Goal: Task Accomplishment & Management: Use online tool/utility

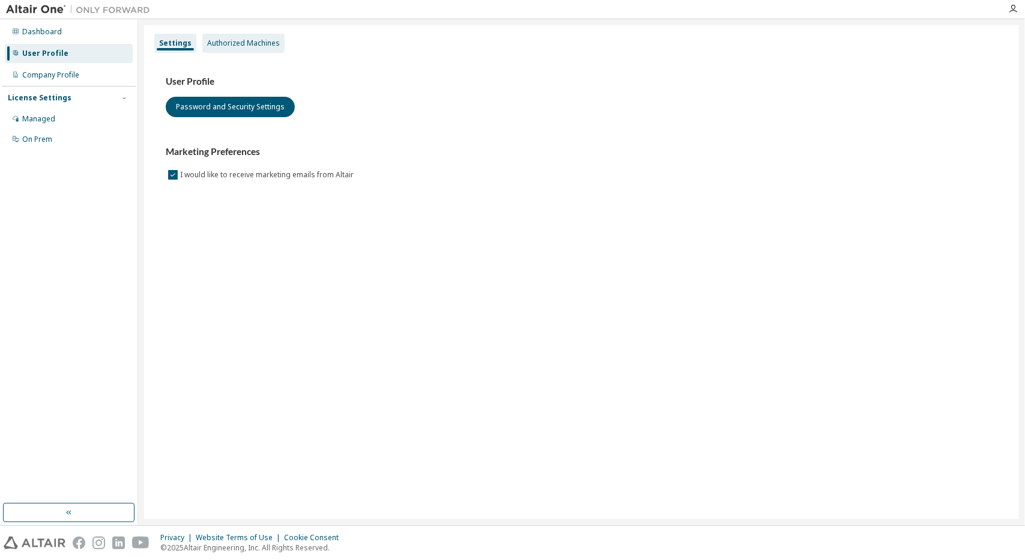
click at [251, 35] on div "Authorized Machines" at bounding box center [243, 43] width 82 height 19
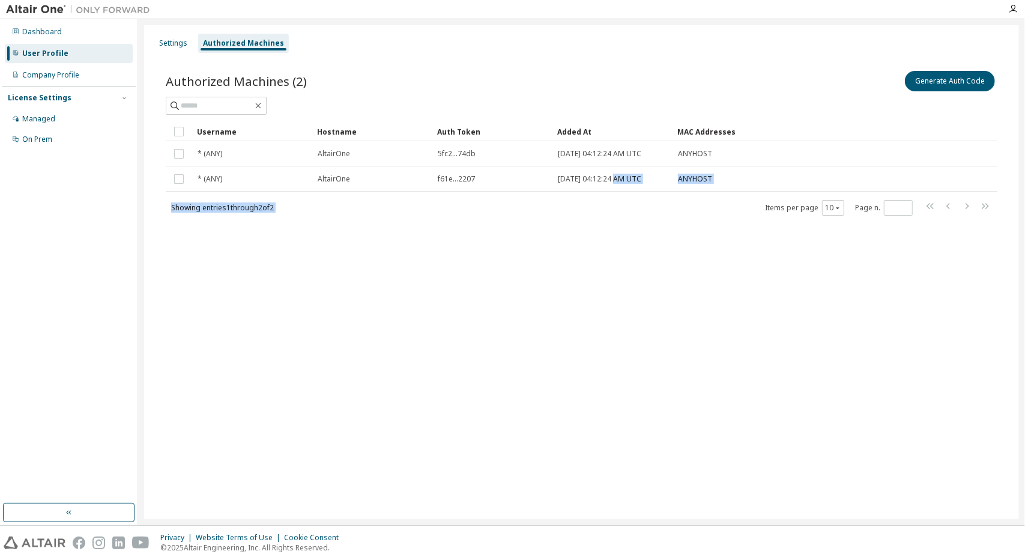
drag, startPoint x: 615, startPoint y: 172, endPoint x: 578, endPoint y: 212, distance: 54.4
click at [578, 212] on div "Username Hostname Auth Token Added At MAC Addresses * (ANY) AltairOne 5fc2...74…" at bounding box center [582, 169] width 832 height 94
click at [932, 74] on button "Generate Auth Code" at bounding box center [950, 81] width 90 height 20
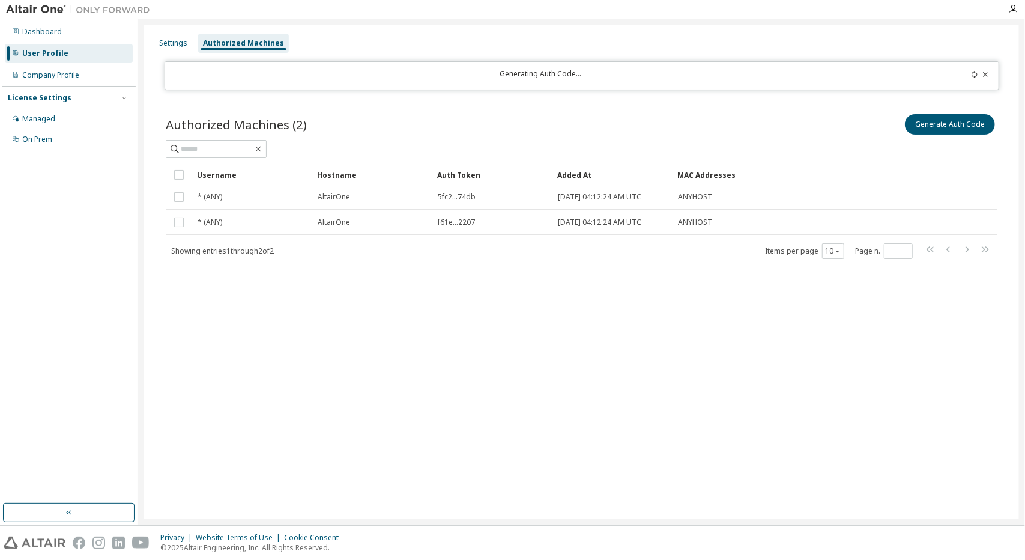
drag, startPoint x: 664, startPoint y: 88, endPoint x: 635, endPoint y: 86, distance: 28.9
click at [635, 86] on div "Generating Auth Code..." at bounding box center [582, 75] width 835 height 29
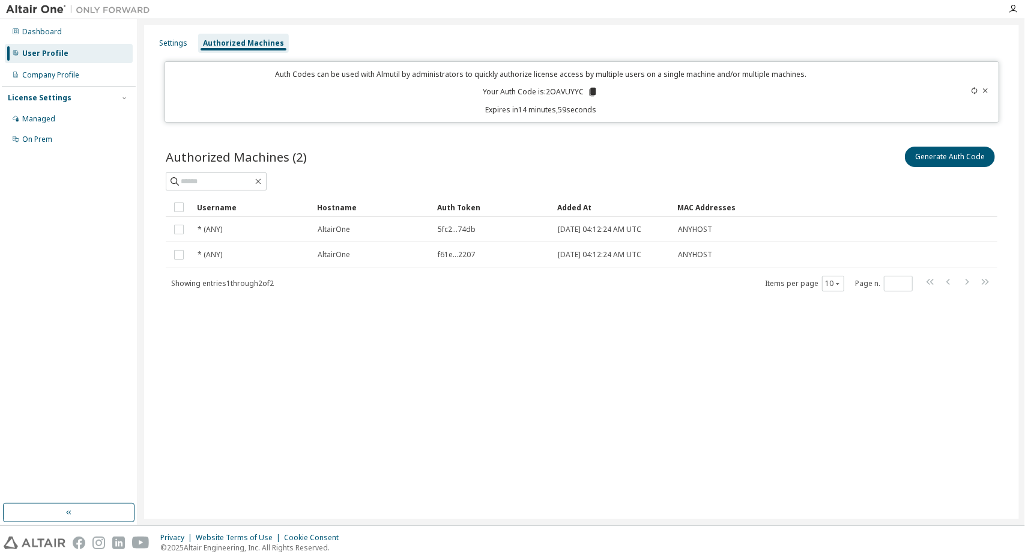
click at [568, 73] on p "Auth Codes can be used with Almutil by administrators to quickly authorize lice…" at bounding box center [541, 74] width 738 height 10
click at [595, 98] on div "Auth Codes can be used with Almutil by administrators to quickly authorize lice…" at bounding box center [541, 92] width 738 height 46
click at [593, 96] on icon at bounding box center [593, 92] width 7 height 8
